Goal: Use online tool/utility: Utilize a website feature to perform a specific function

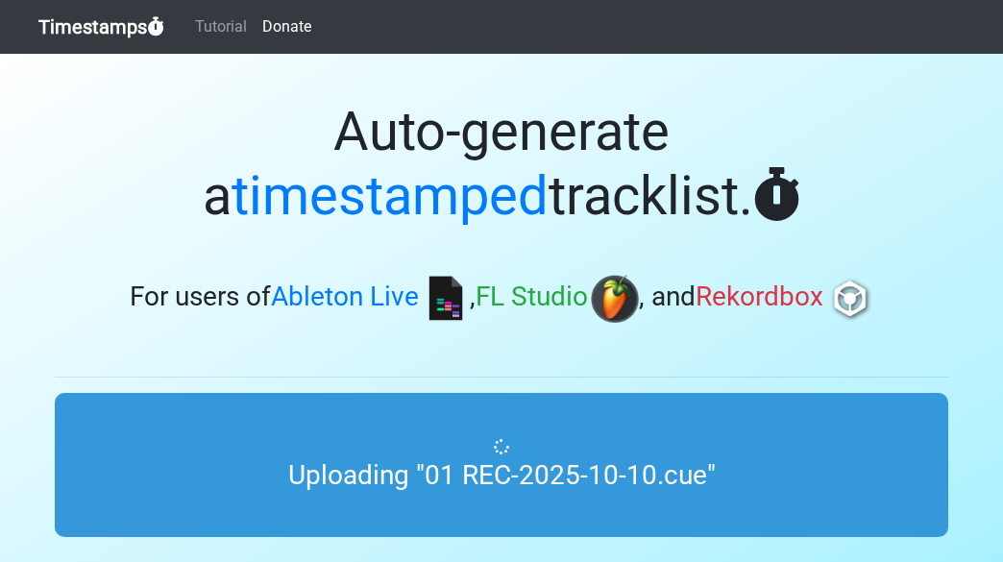
scroll to position [96, 0]
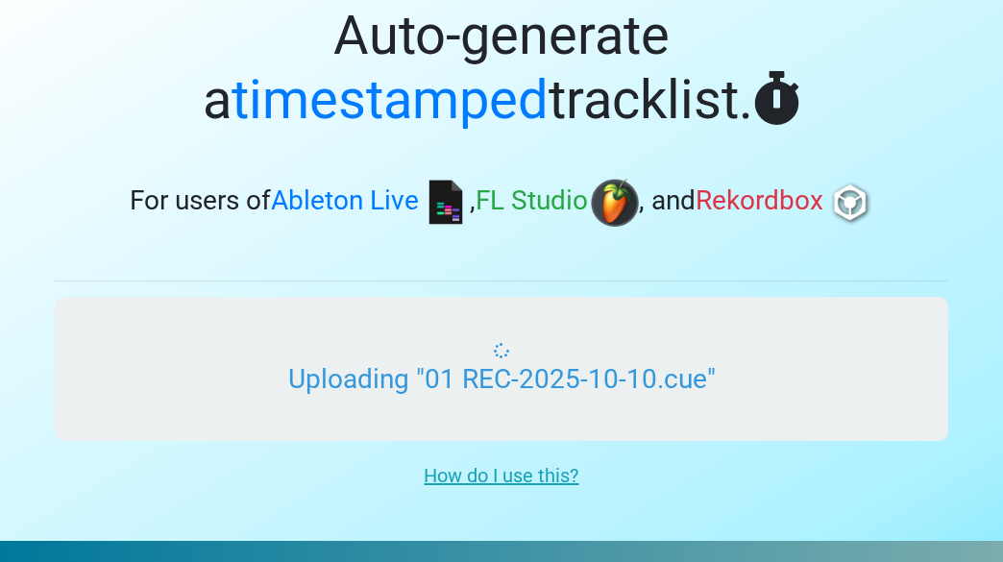
drag, startPoint x: 0, startPoint y: 0, endPoint x: 501, endPoint y: 370, distance: 622.8
click at [501, 370] on input "Uploading "01 REC-2025-10-10.cue"" at bounding box center [501, 369] width 893 height 144
type input "C:\fakepath\01 REC-2025-09-12.wav"
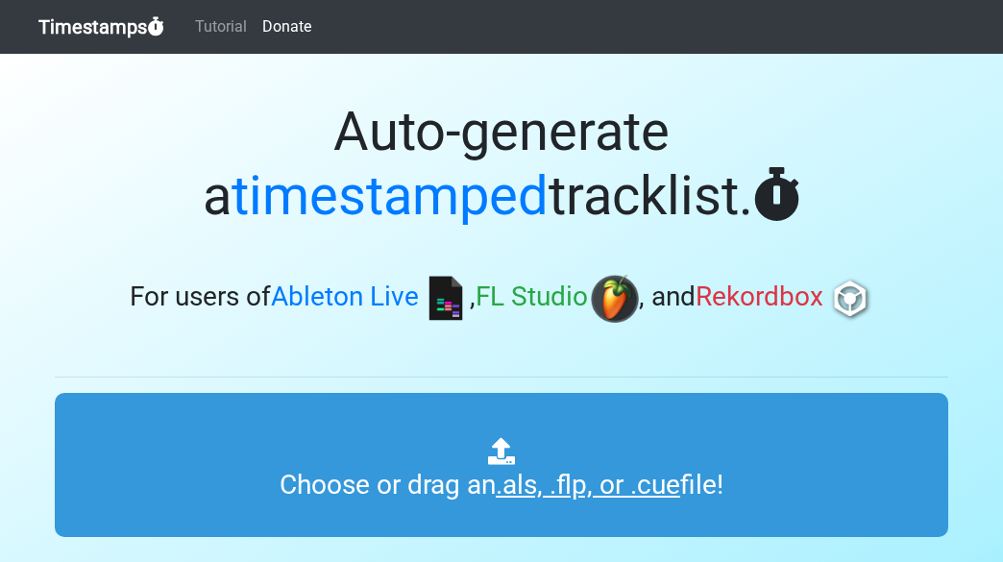
scroll to position [96, 0]
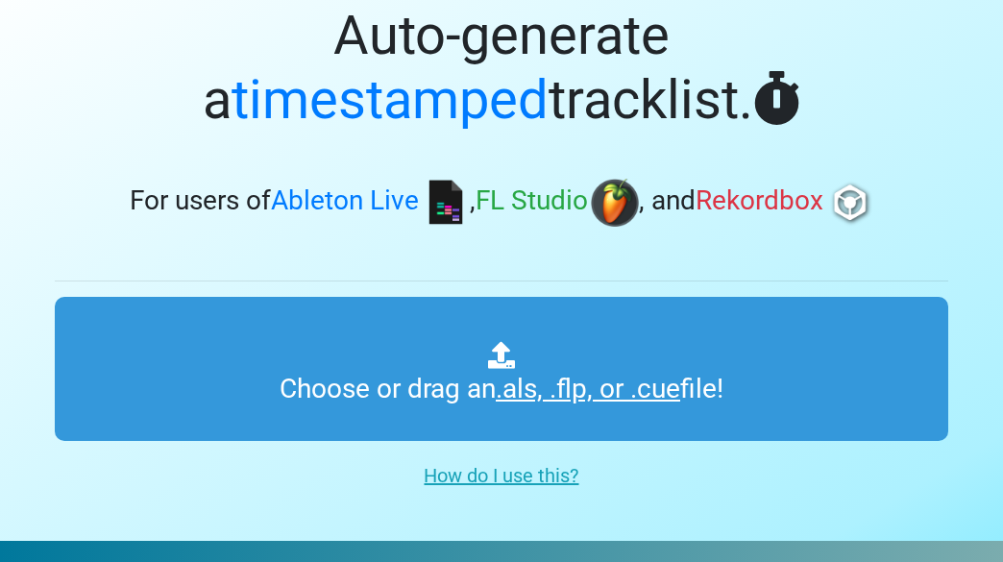
type input "C:\fakepath\01 REC-2025-09-12.cue"
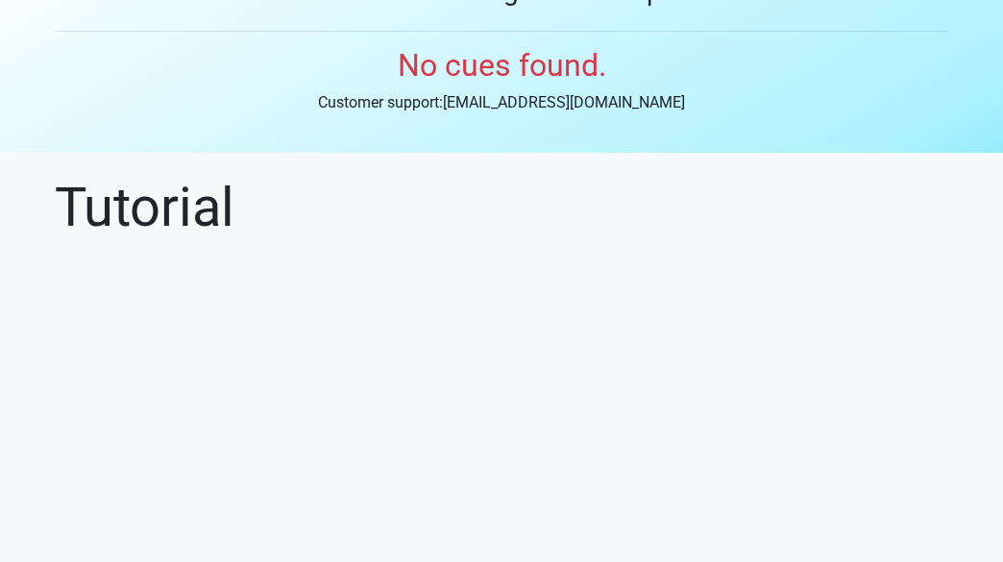
scroll to position [29, 0]
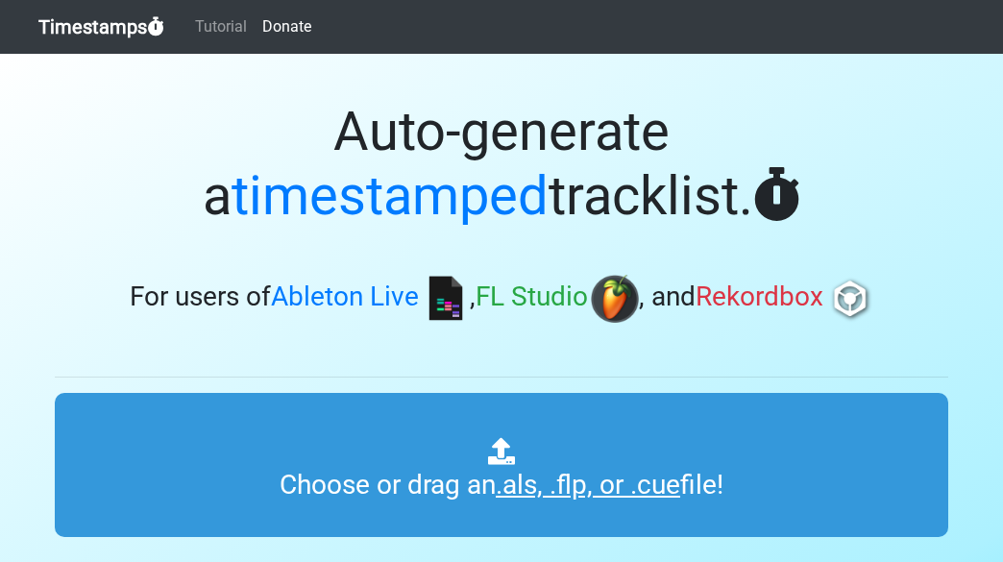
scroll to position [96, 0]
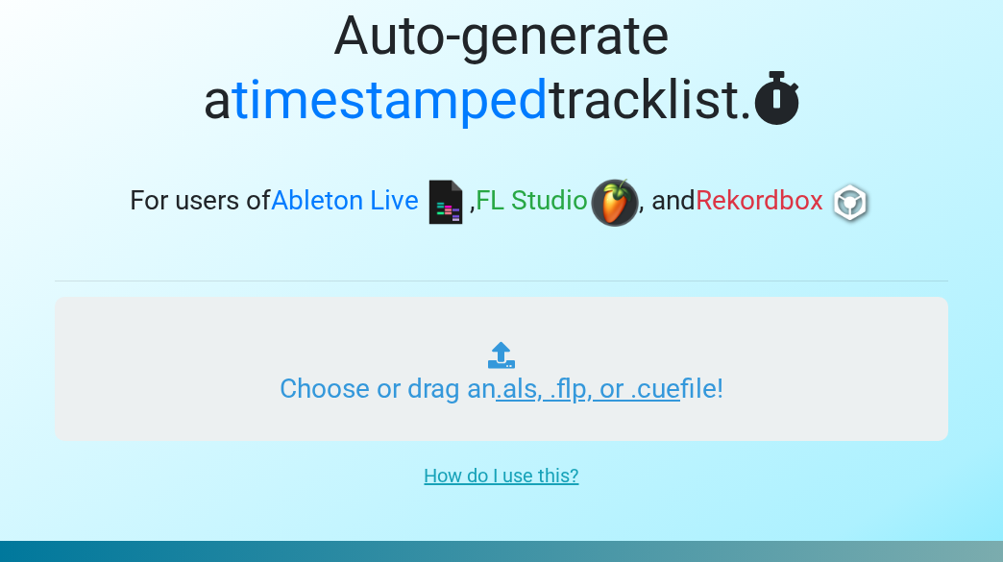
click at [479, 426] on input "Choose or drag an .als, .flp, or .cue file!" at bounding box center [501, 369] width 893 height 144
click at [605, 394] on input "Choose or drag an .als, .flp, or .cue file!" at bounding box center [501, 369] width 893 height 144
type input "C:\fakepath\01 REC-2025-09-12.cue"
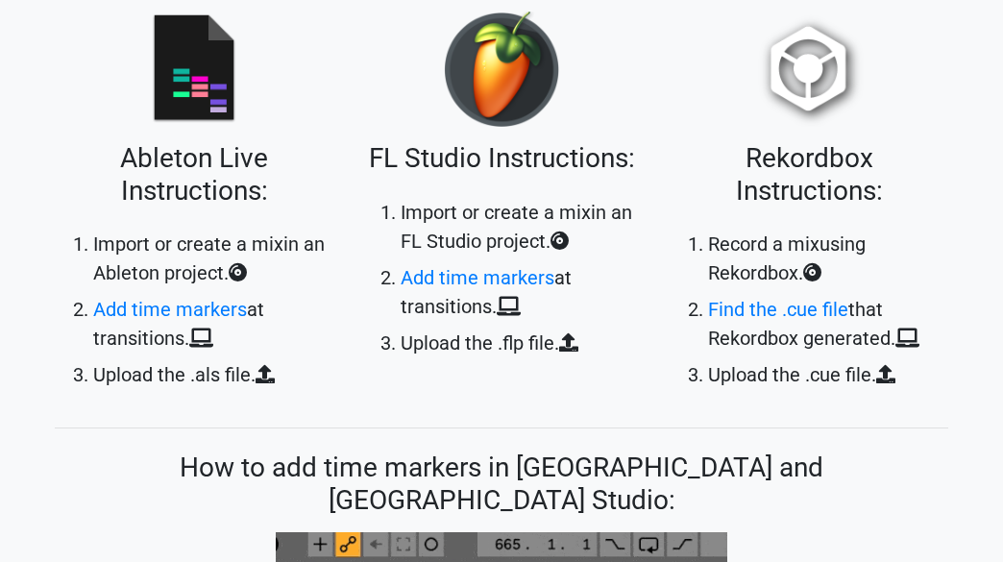
scroll to position [864, 0]
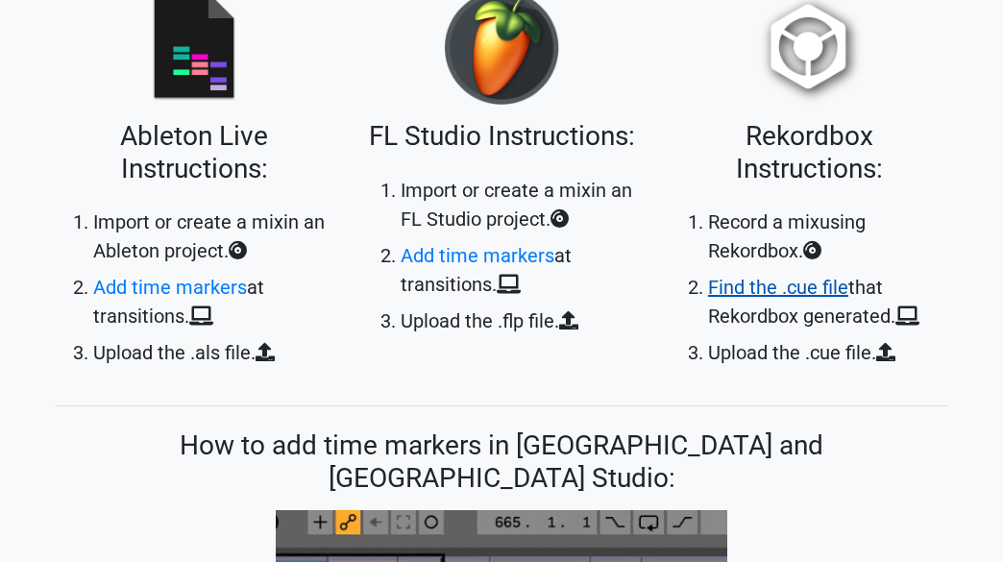
click at [746, 294] on link "Find the .cue file" at bounding box center [778, 287] width 140 height 23
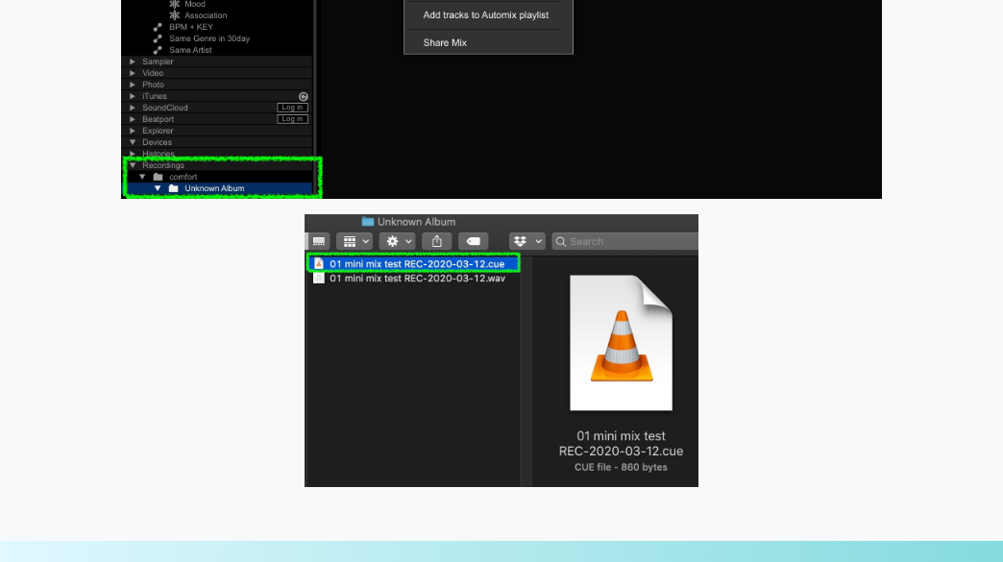
scroll to position [2141, 0]
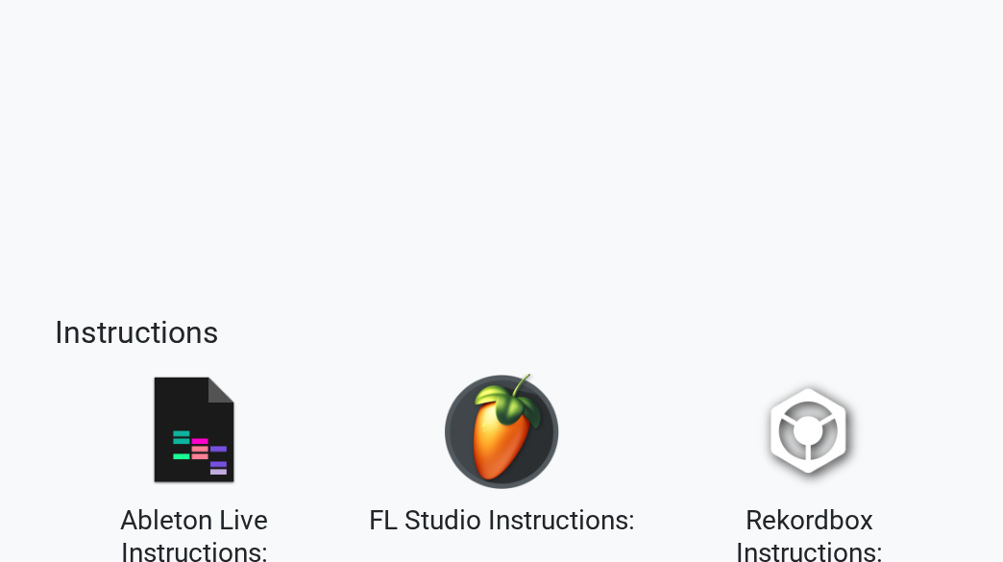
scroll to position [384, 0]
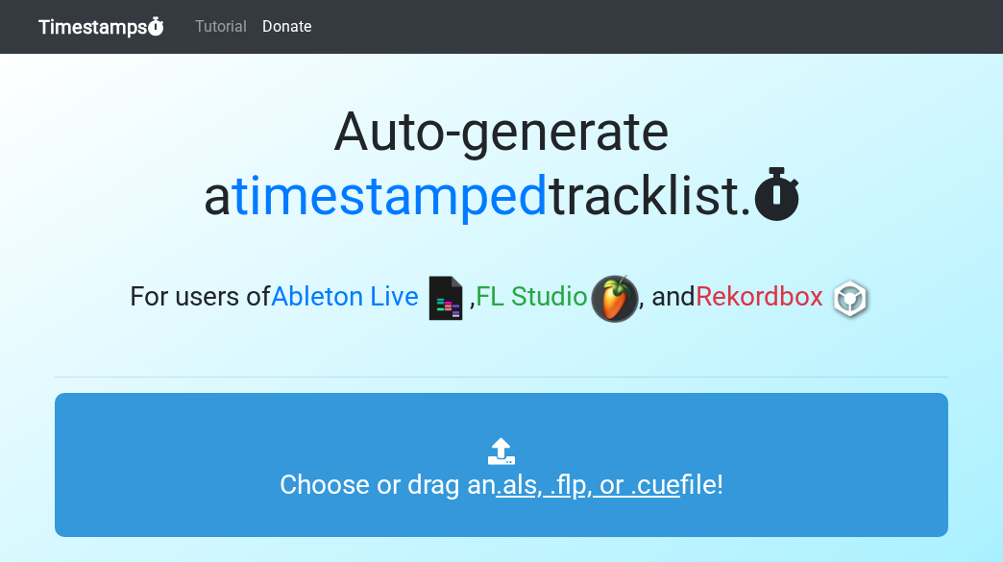
scroll to position [96, 0]
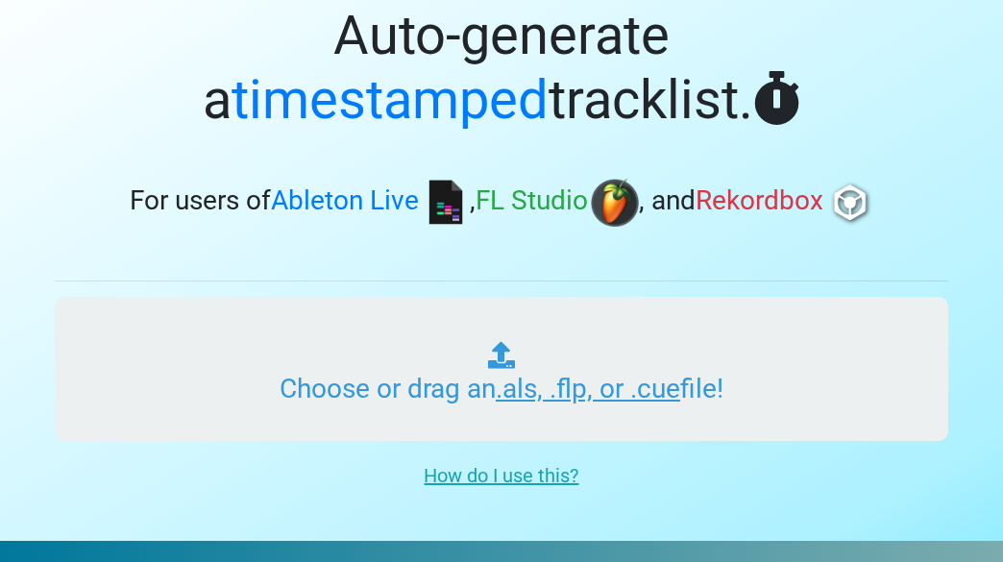
click at [500, 354] on input "Choose or drag an .als, .flp, or .cue file!" at bounding box center [501, 369] width 893 height 144
click at [845, 406] on input "Choose or drag an .als, .flp, or .cue file!" at bounding box center [501, 369] width 893 height 144
click at [671, 374] on input "Choose or drag an .als, .flp, or .cue file!" at bounding box center [501, 369] width 893 height 144
type input "C:\fakepath\01 REC-2025-09-12.cue"
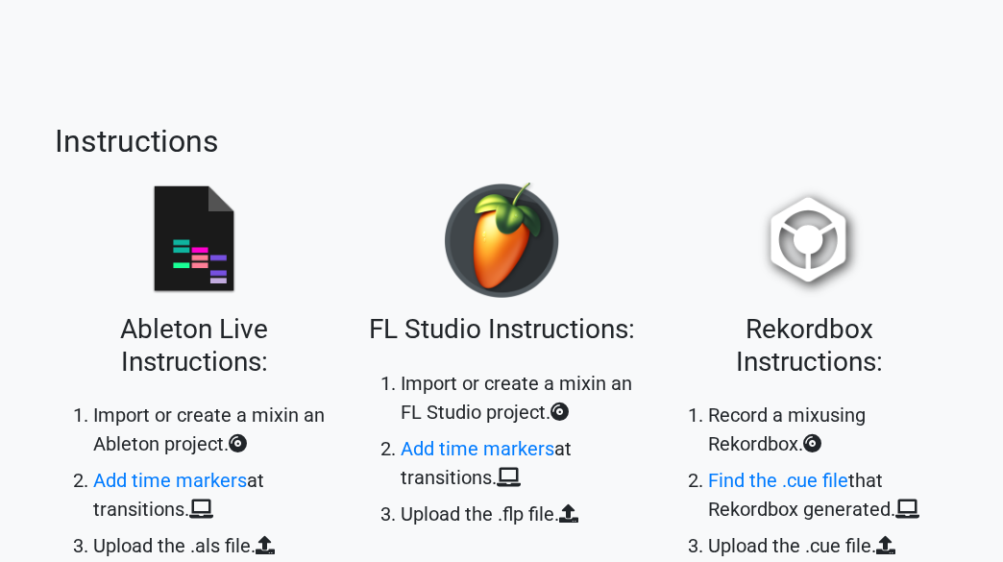
scroll to position [672, 0]
